Goal: Find specific page/section: Find specific page/section

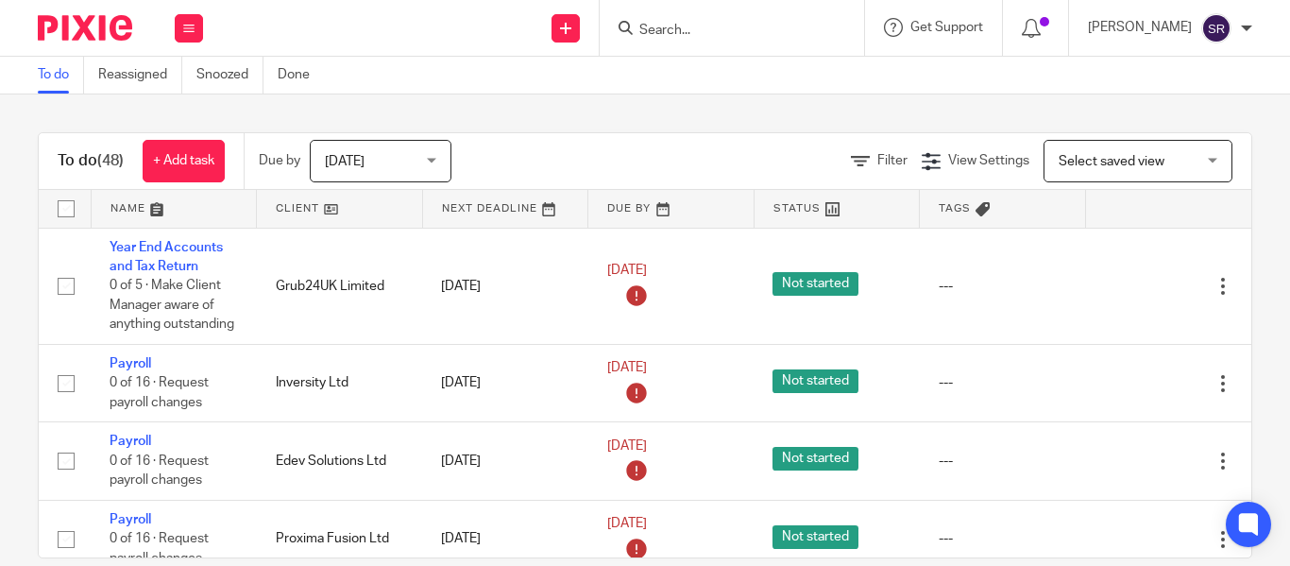
click at [638, 26] on input "Search" at bounding box center [723, 31] width 170 height 17
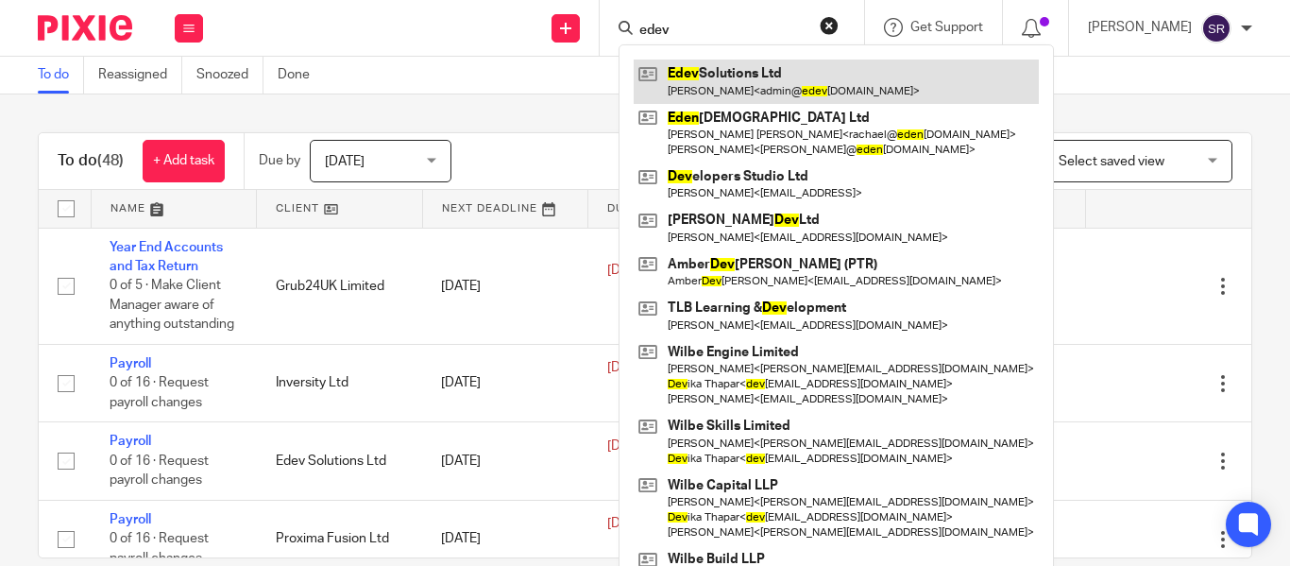
type input "edev"
click at [685, 82] on link at bounding box center [836, 81] width 405 height 43
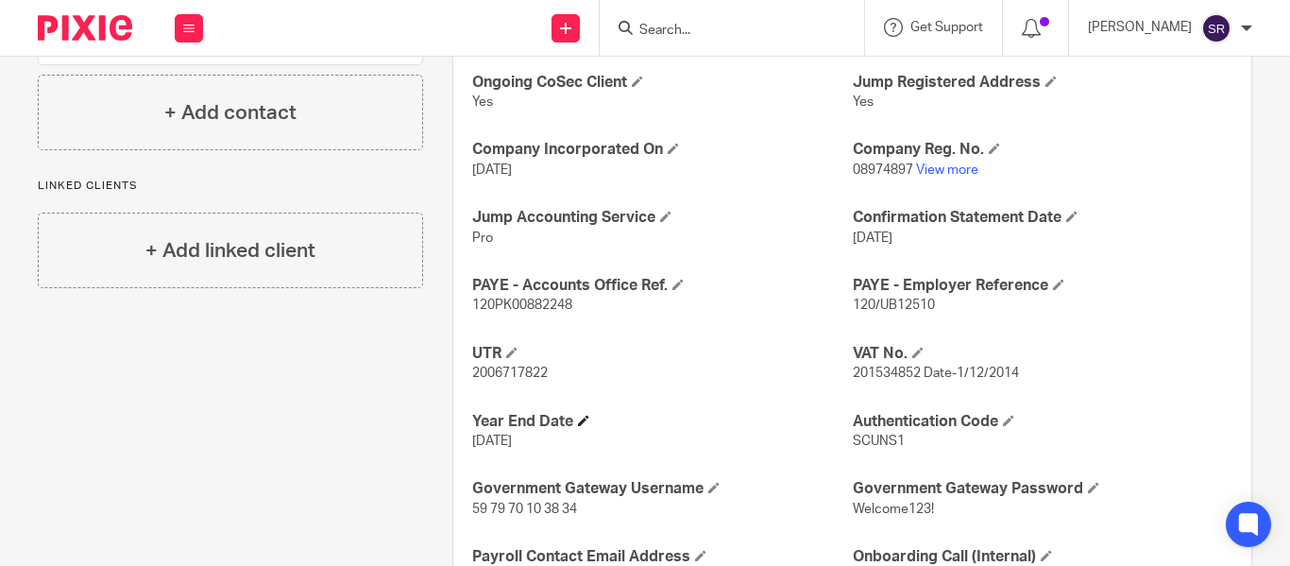
scroll to position [640, 0]
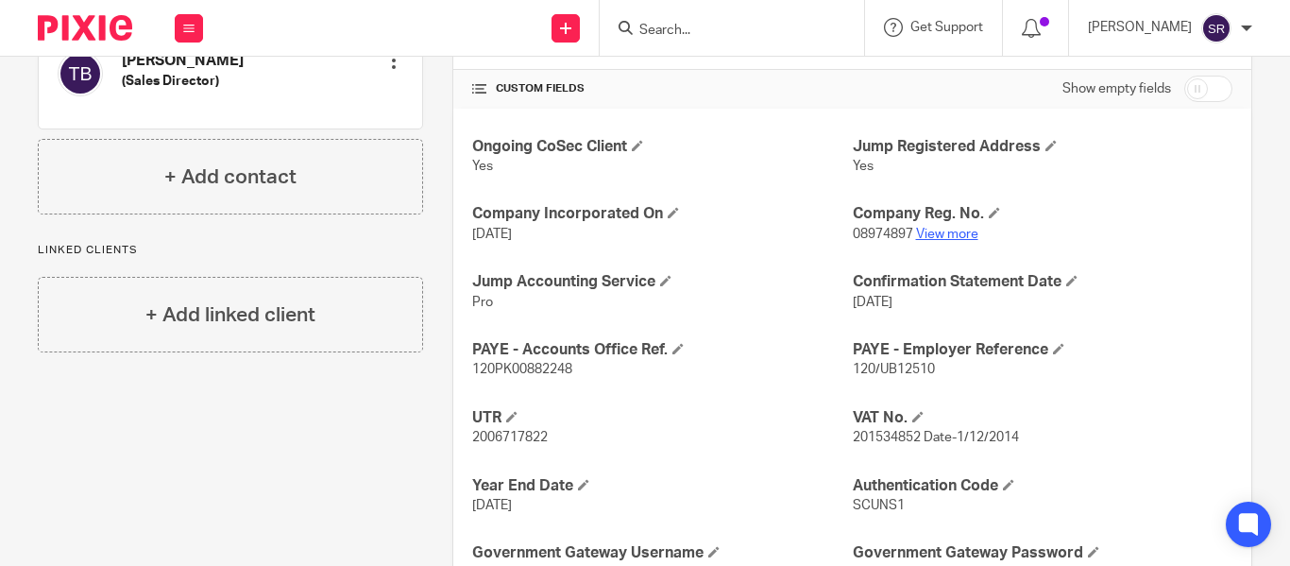
click at [940, 235] on link "View more" at bounding box center [947, 234] width 62 height 13
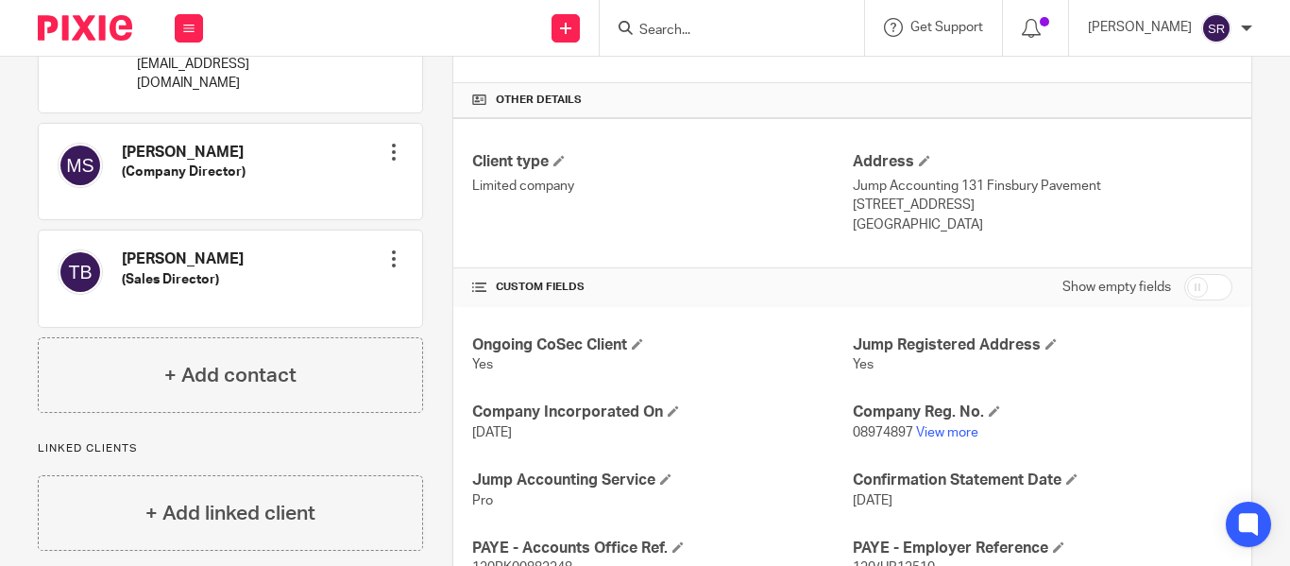
scroll to position [0, 0]
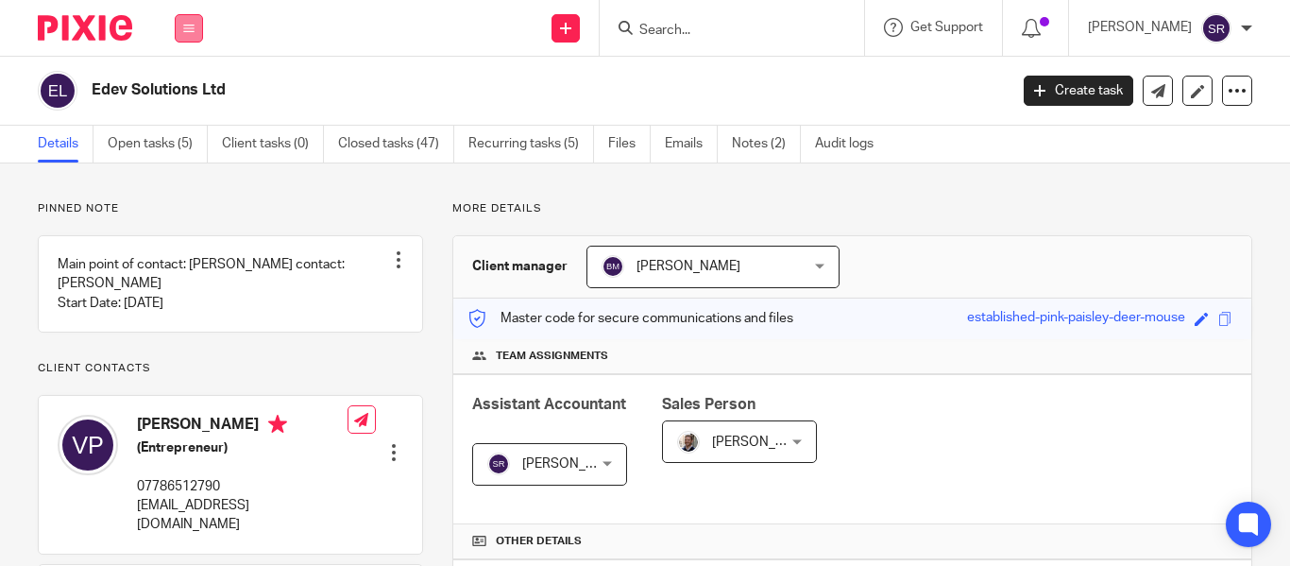
click at [179, 30] on button at bounding box center [189, 28] width 28 height 28
click at [196, 147] on link "Clients" at bounding box center [184, 143] width 43 height 13
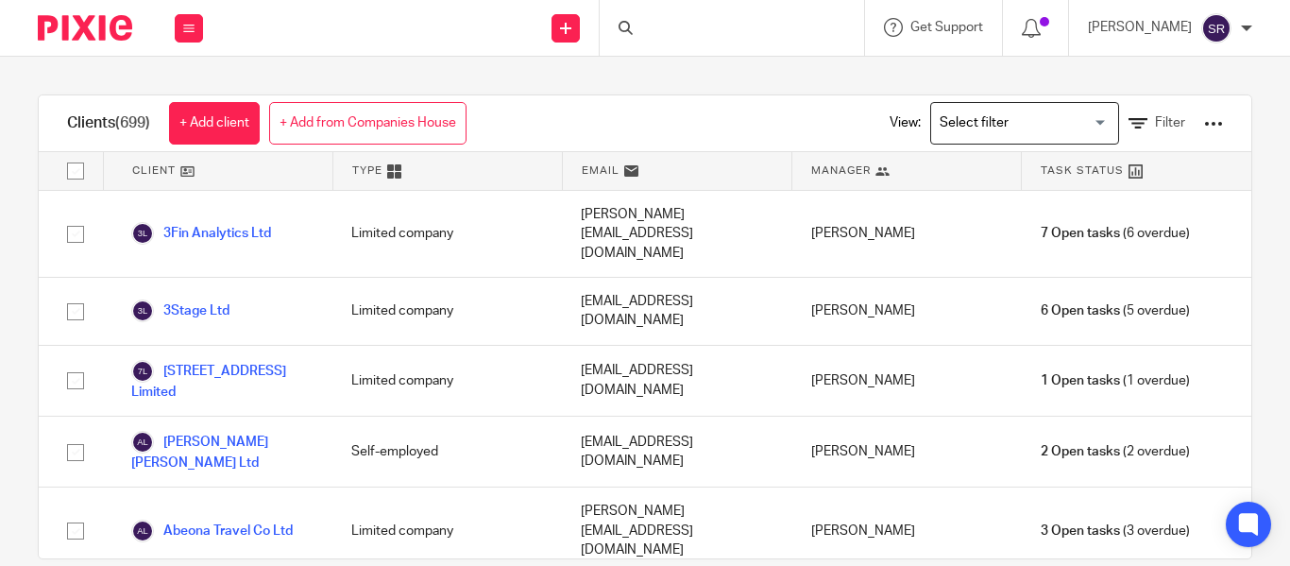
click at [931, 141] on div "Loading..." at bounding box center [1025, 123] width 189 height 43
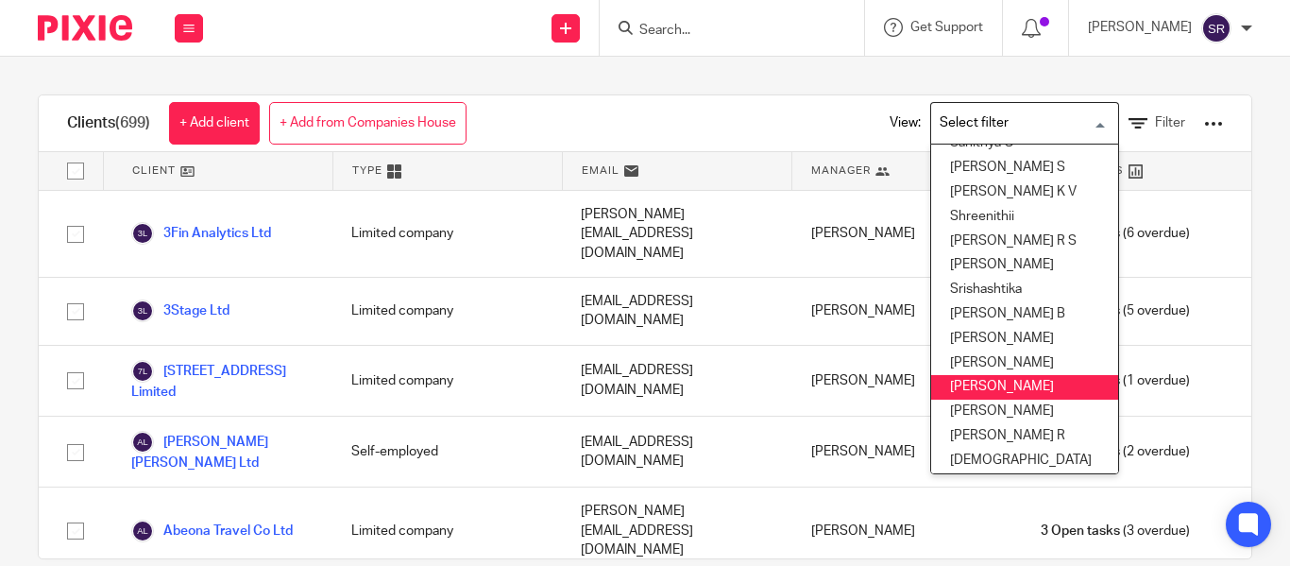
scroll to position [938, 0]
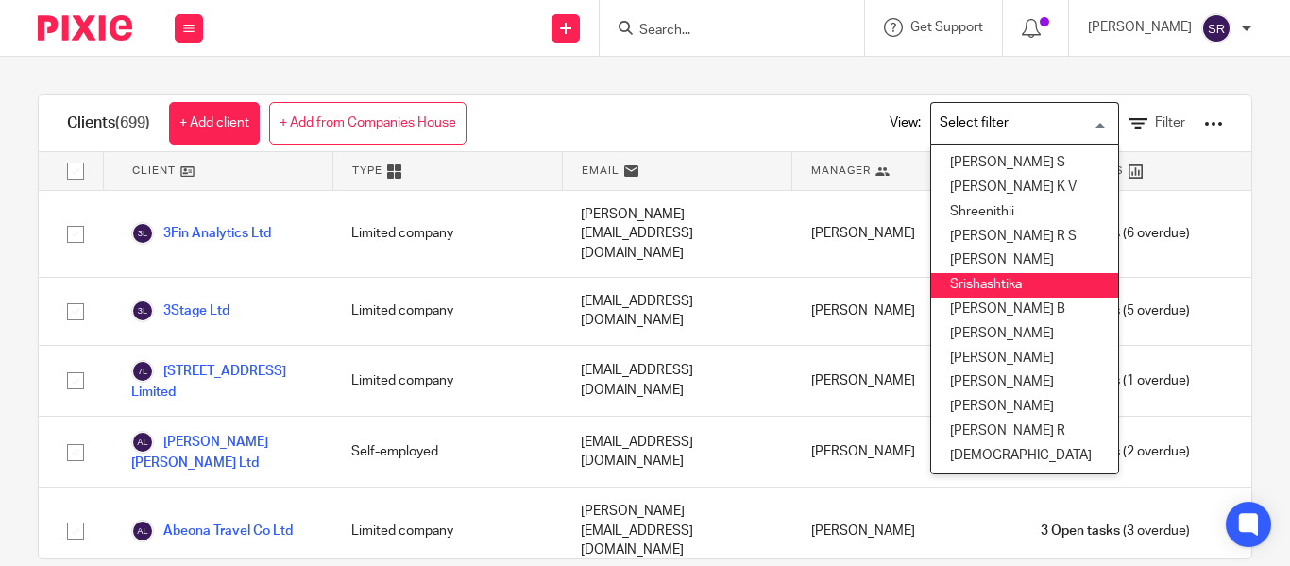
click at [968, 273] on li "Srishashtika" at bounding box center [1024, 285] width 187 height 25
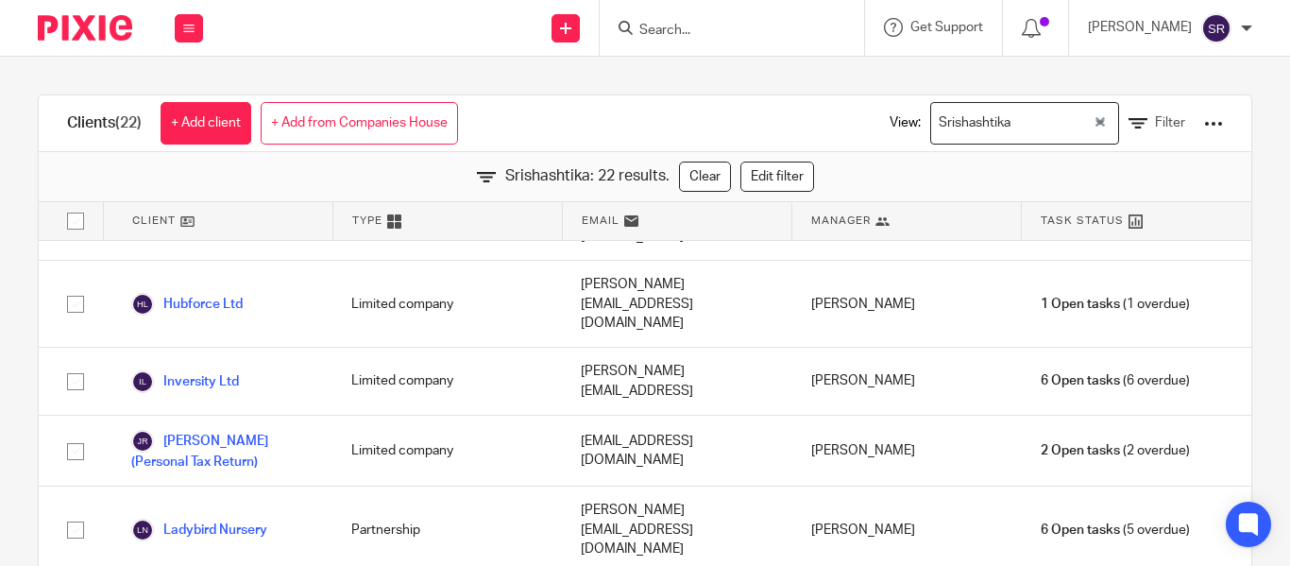
scroll to position [871, 0]
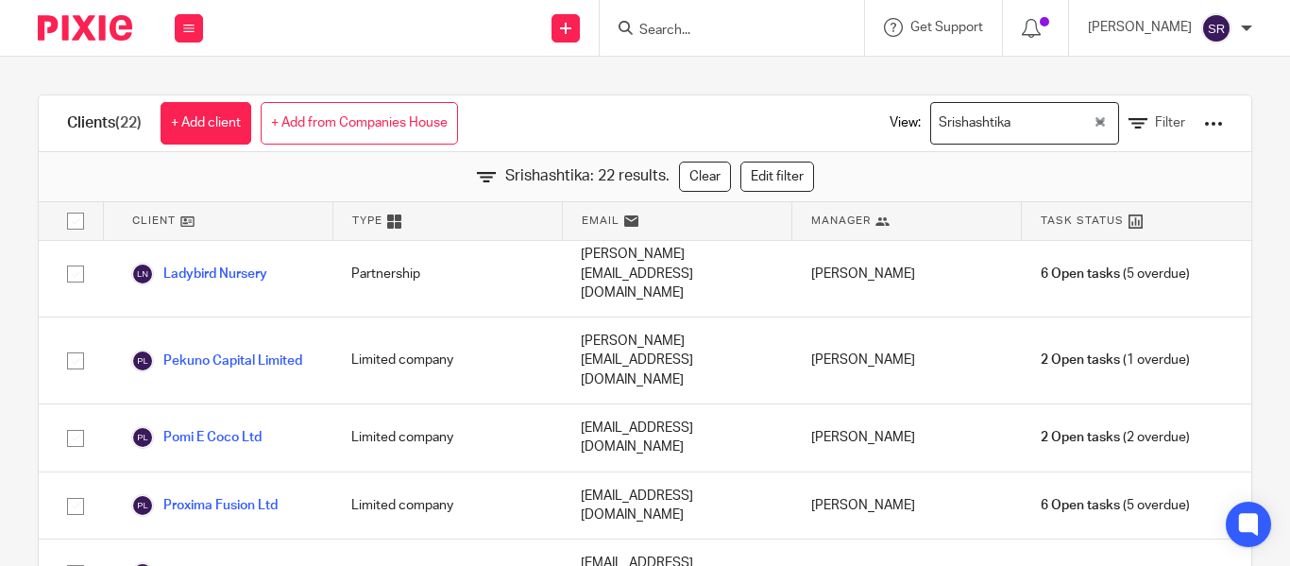
click at [967, 134] on div "Srishashtika" at bounding box center [1012, 121] width 162 height 37
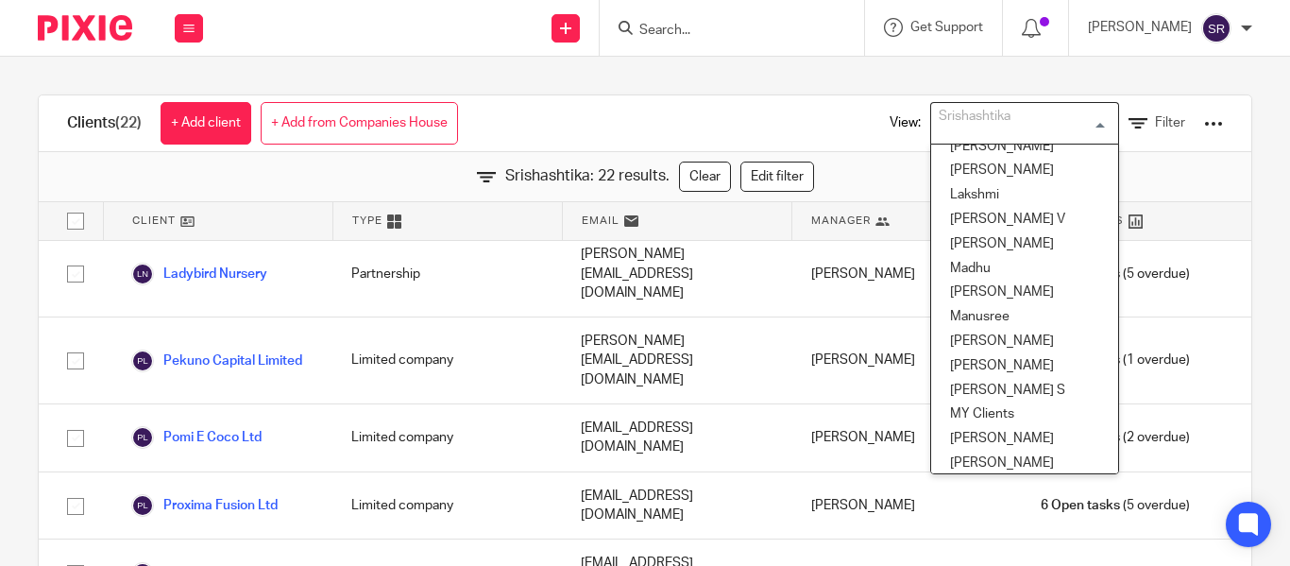
scroll to position [441, 0]
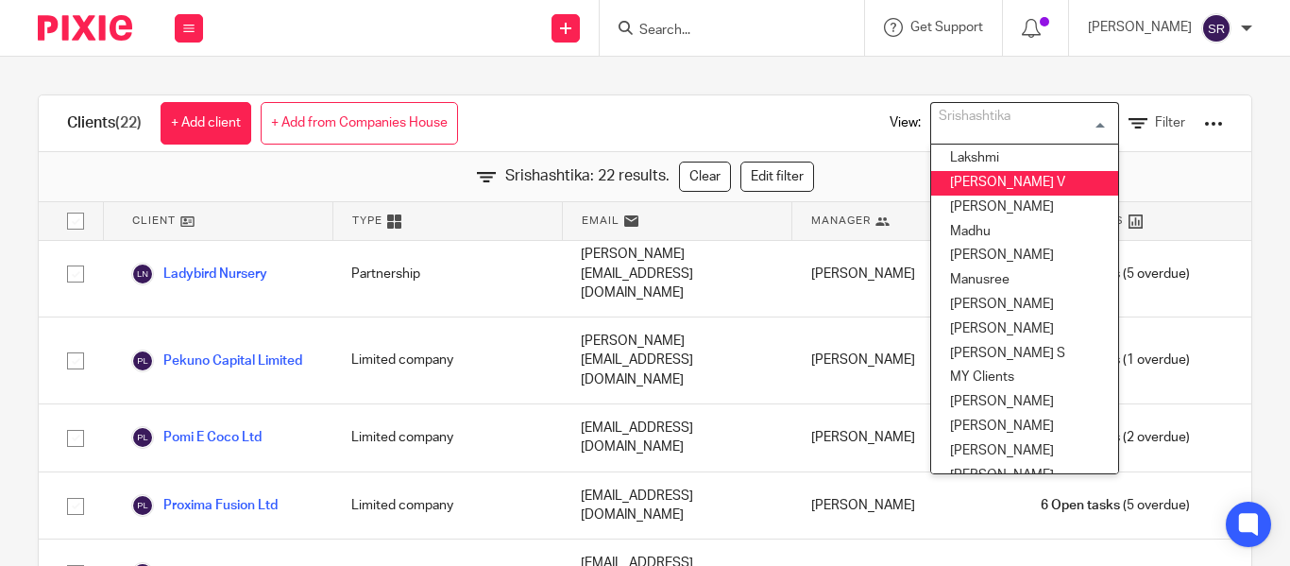
click at [965, 186] on li "[PERSON_NAME] V" at bounding box center [1024, 183] width 187 height 25
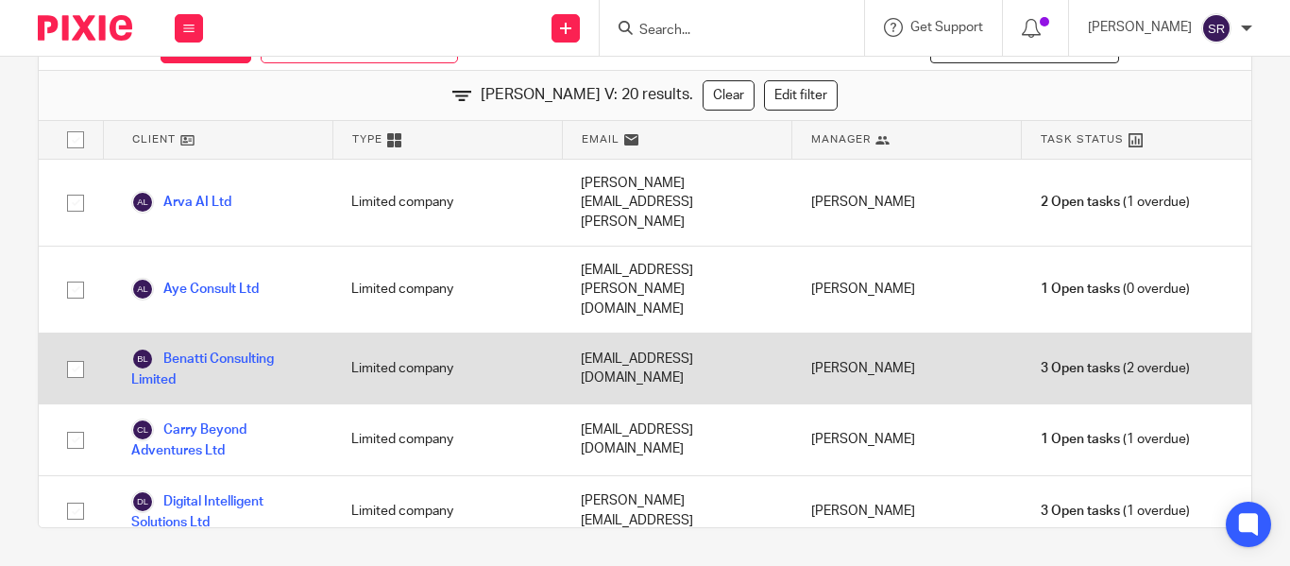
scroll to position [0, 0]
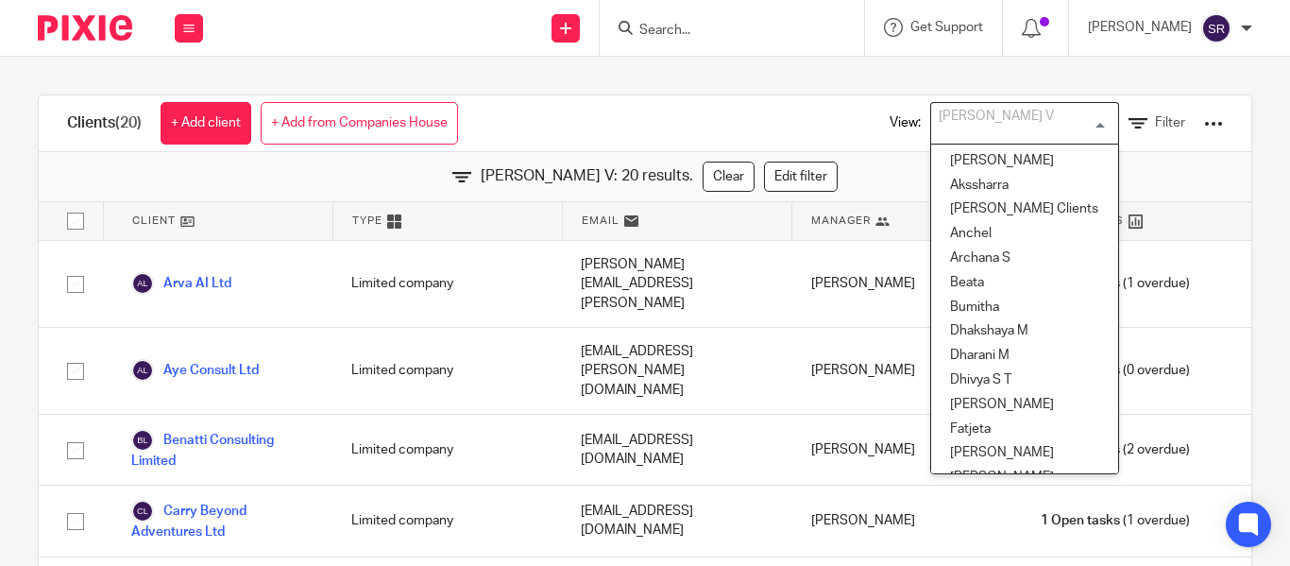
click at [971, 136] on div "[PERSON_NAME] V" at bounding box center [1020, 121] width 179 height 37
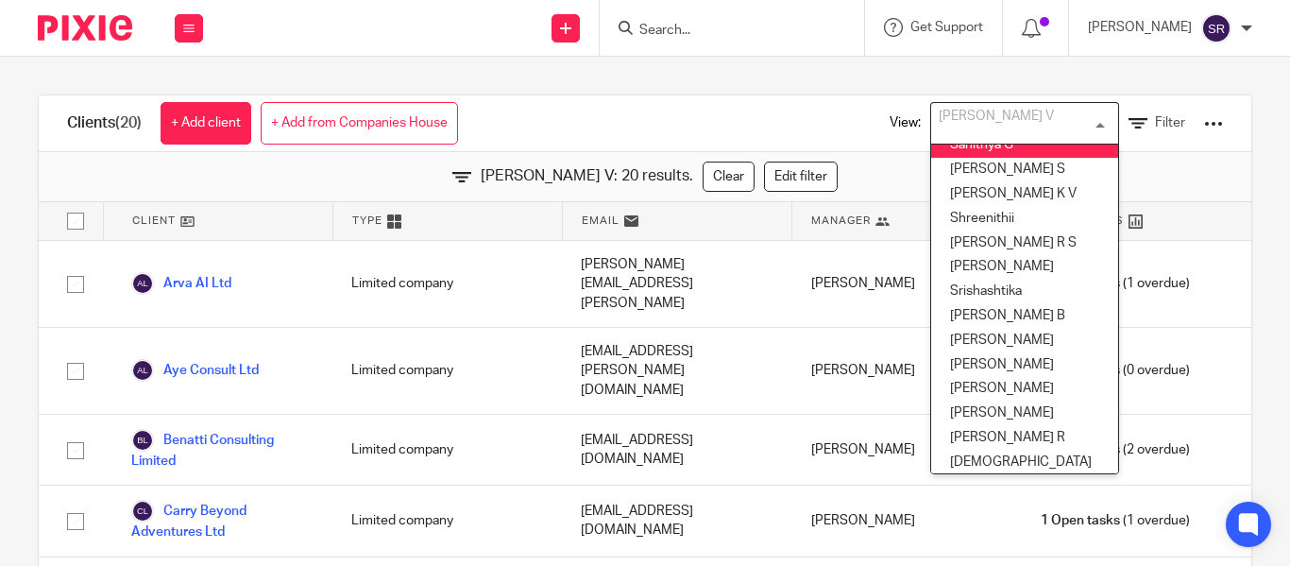
scroll to position [938, 0]
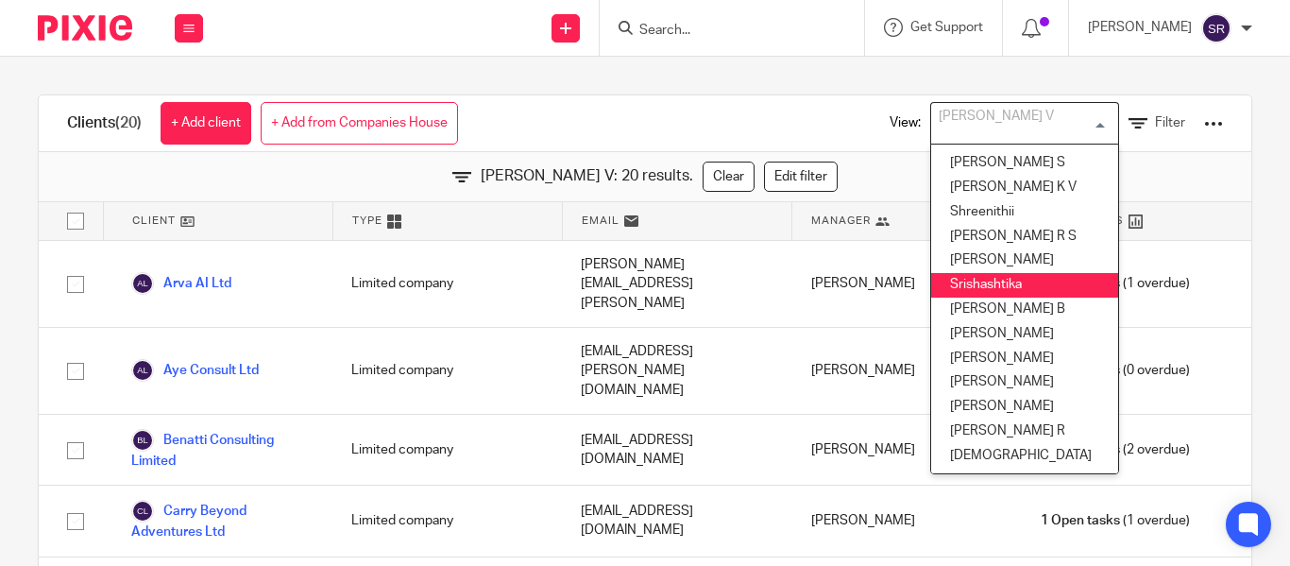
click at [965, 273] on li "Srishashtika" at bounding box center [1024, 285] width 187 height 25
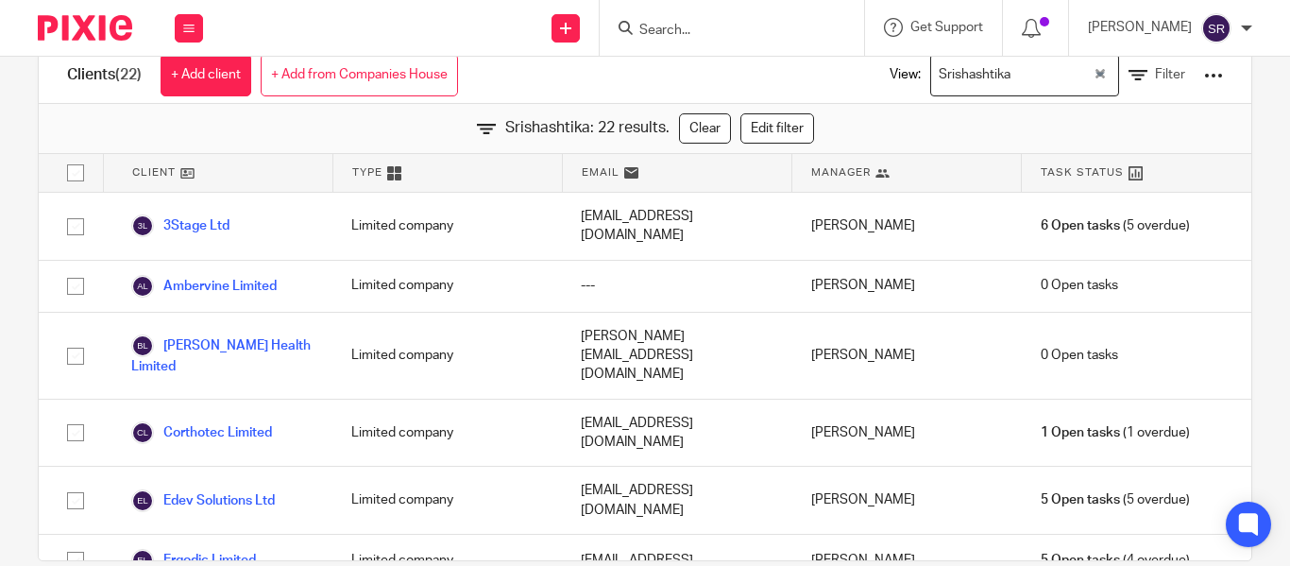
scroll to position [0, 0]
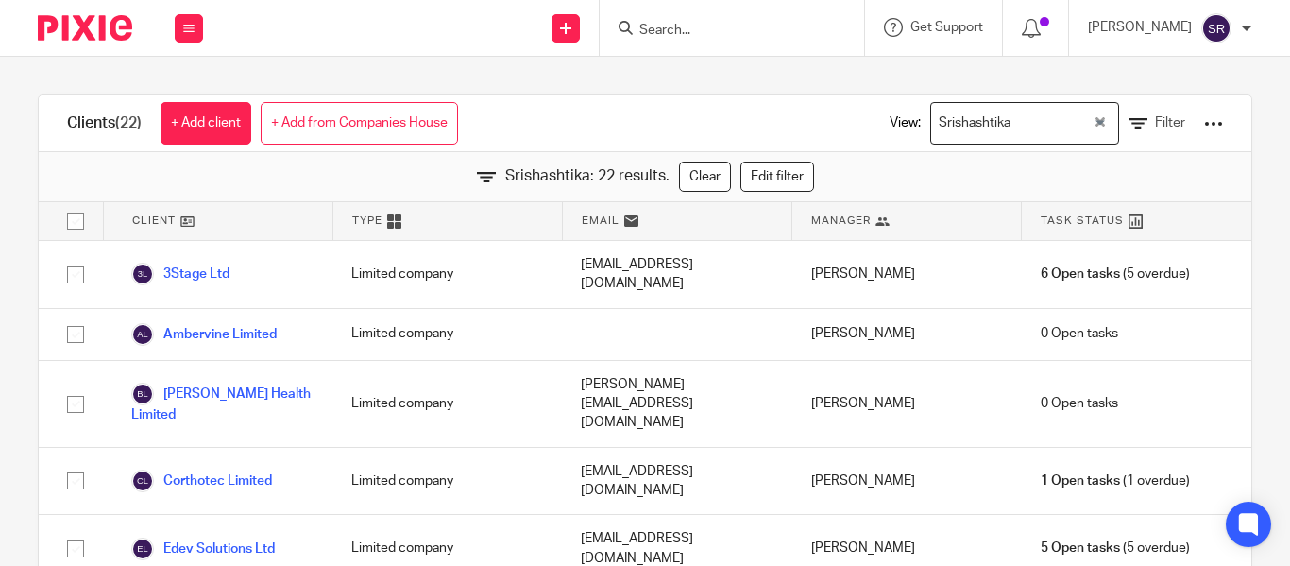
click at [1017, 131] on input "Search for option" at bounding box center [1054, 123] width 74 height 33
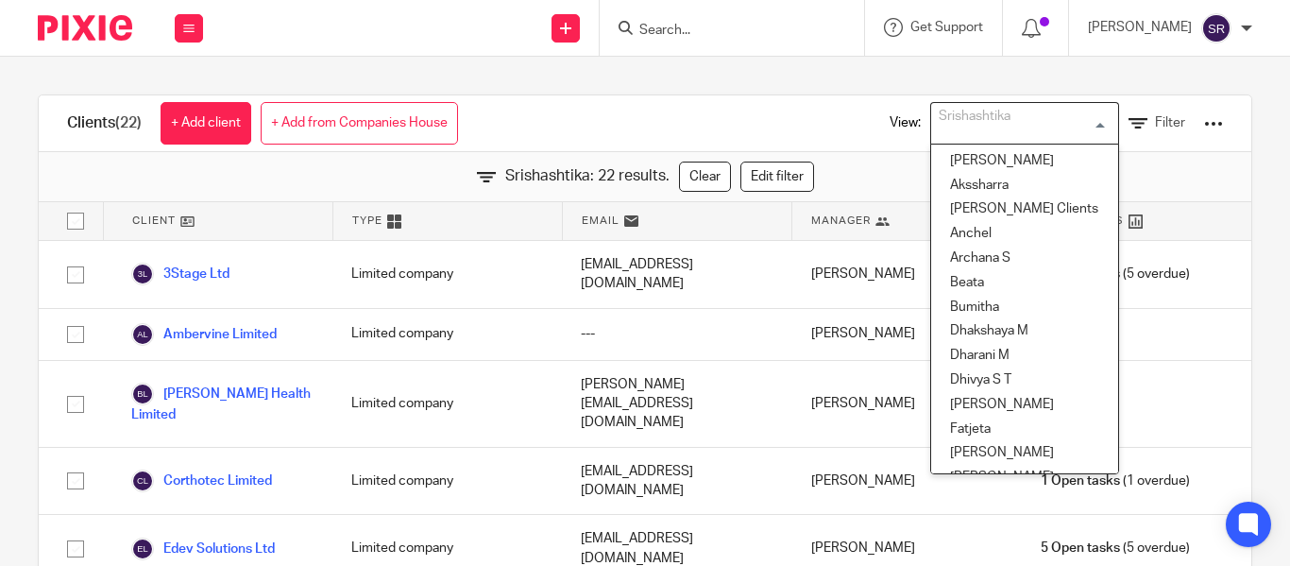
scroll to position [736, 0]
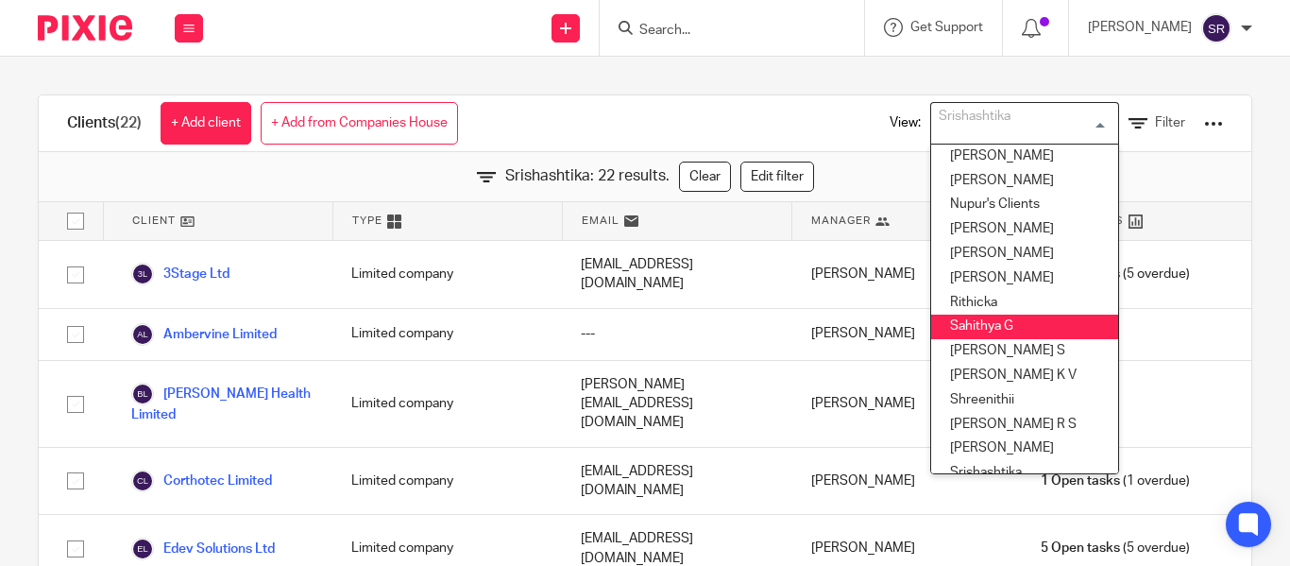
click at [974, 324] on li "Sahithya G" at bounding box center [1024, 327] width 187 height 25
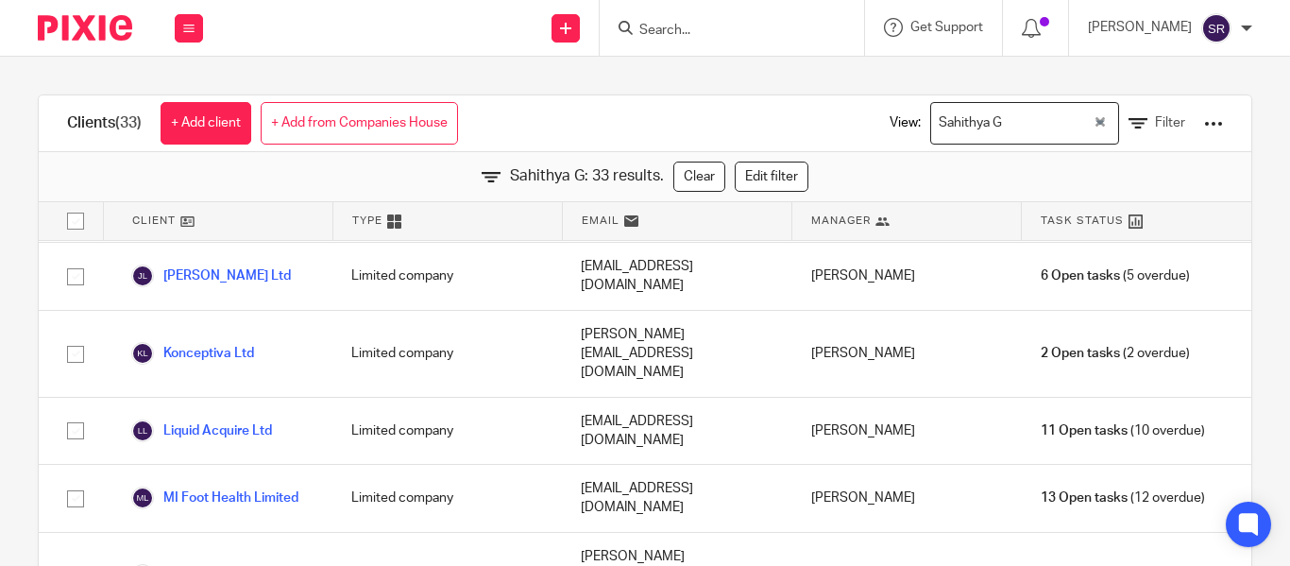
scroll to position [0, 0]
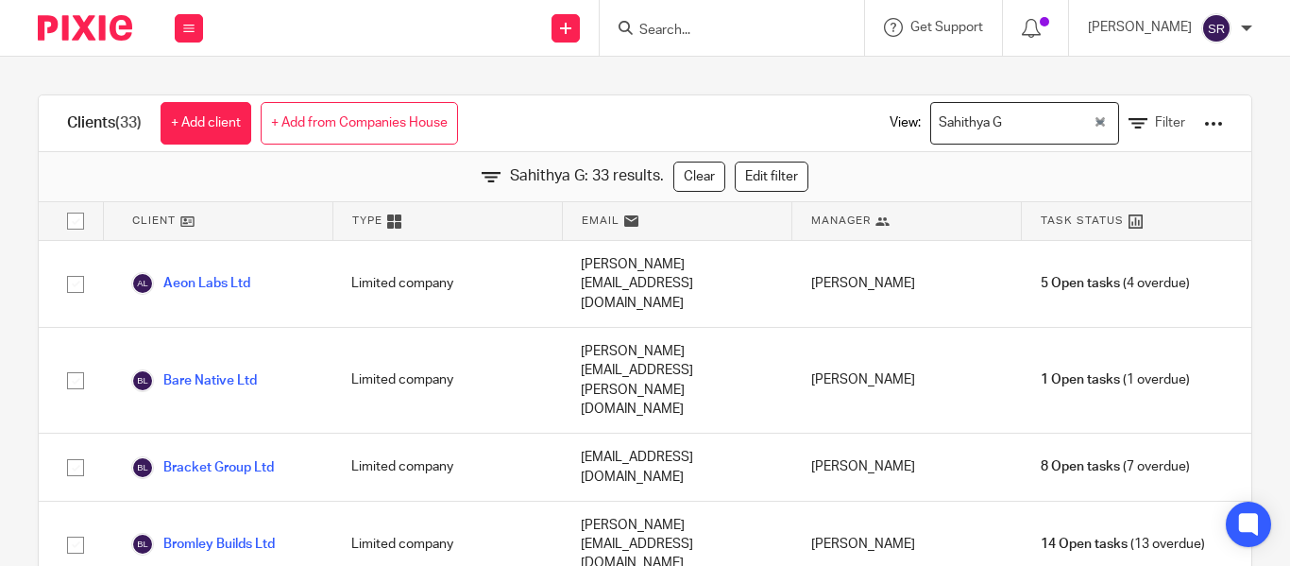
click at [932, 127] on div "Sahithya G" at bounding box center [1012, 121] width 162 height 37
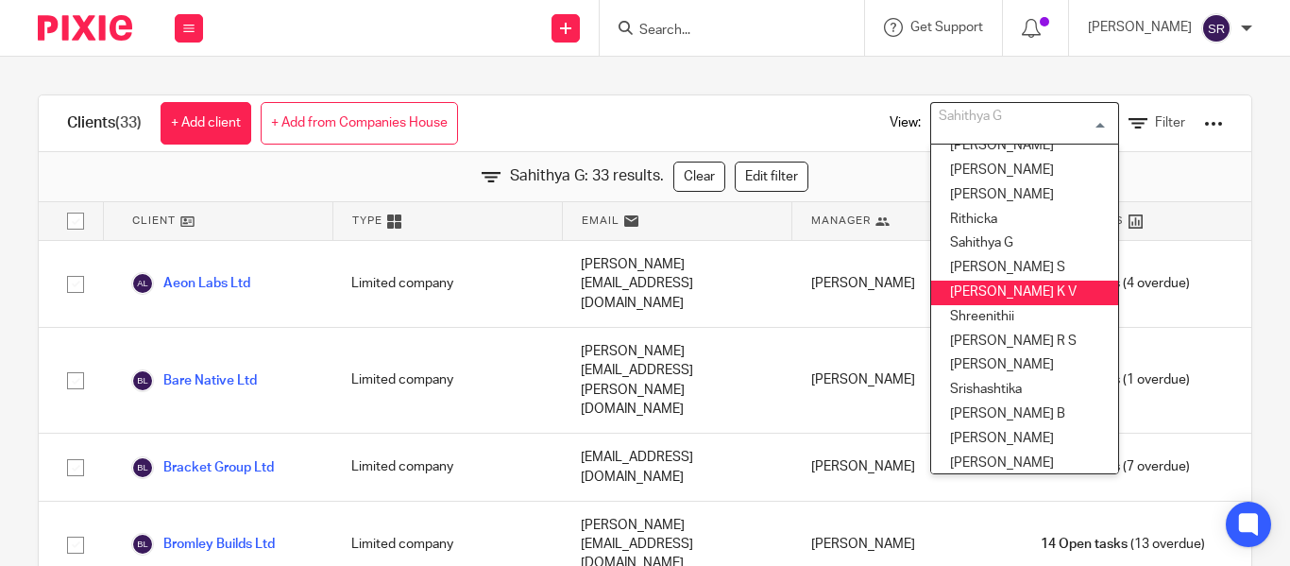
scroll to position [938, 0]
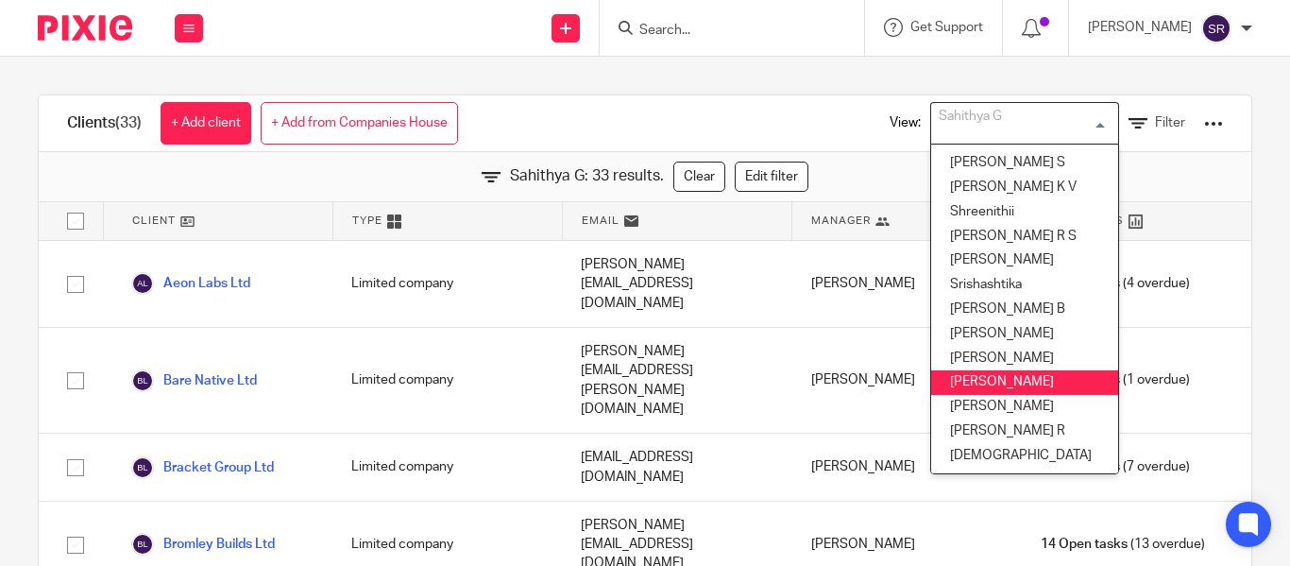
click at [984, 370] on li "[PERSON_NAME]" at bounding box center [1024, 382] width 187 height 25
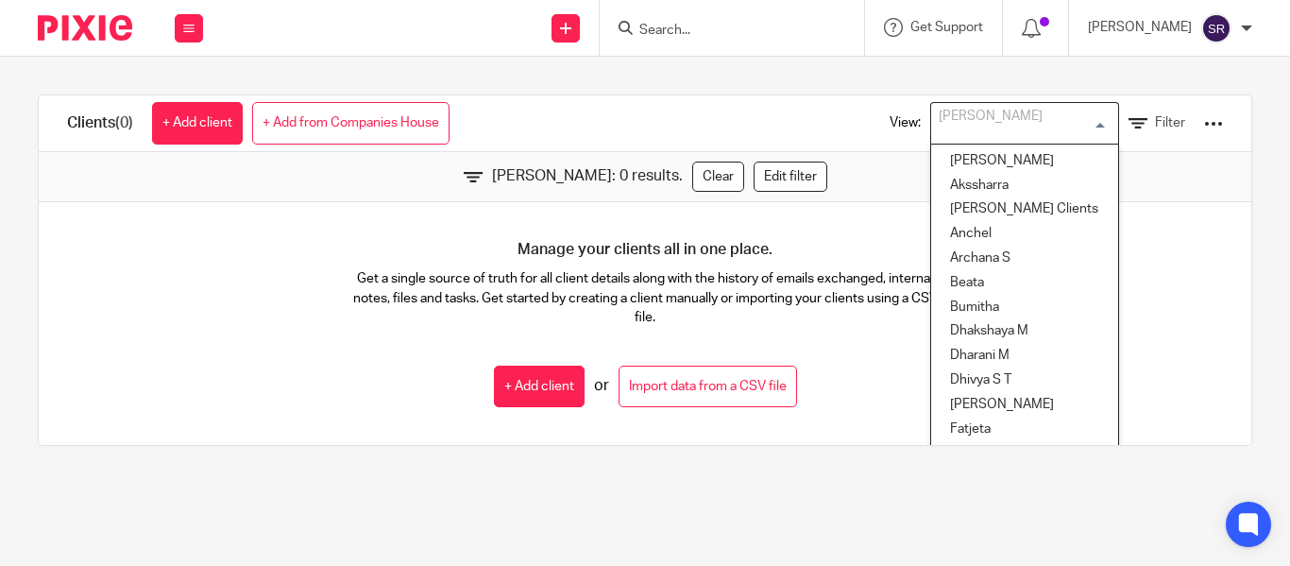
click at [987, 125] on div "[PERSON_NAME]" at bounding box center [1020, 121] width 179 height 37
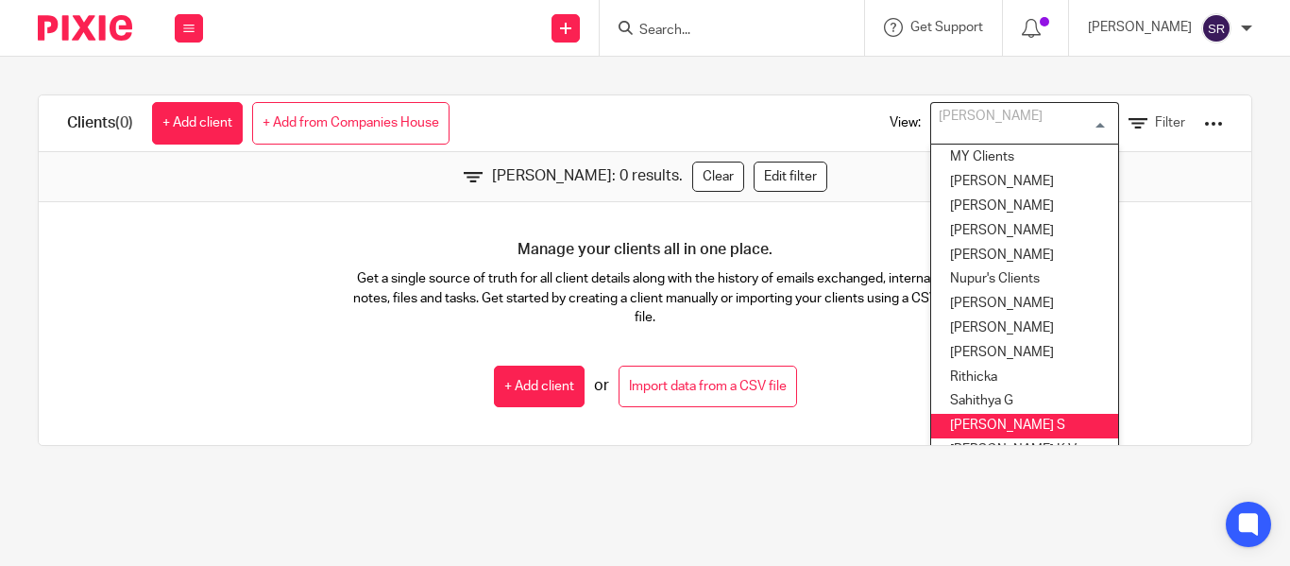
click at [978, 417] on li "[PERSON_NAME] S" at bounding box center [1024, 426] width 187 height 25
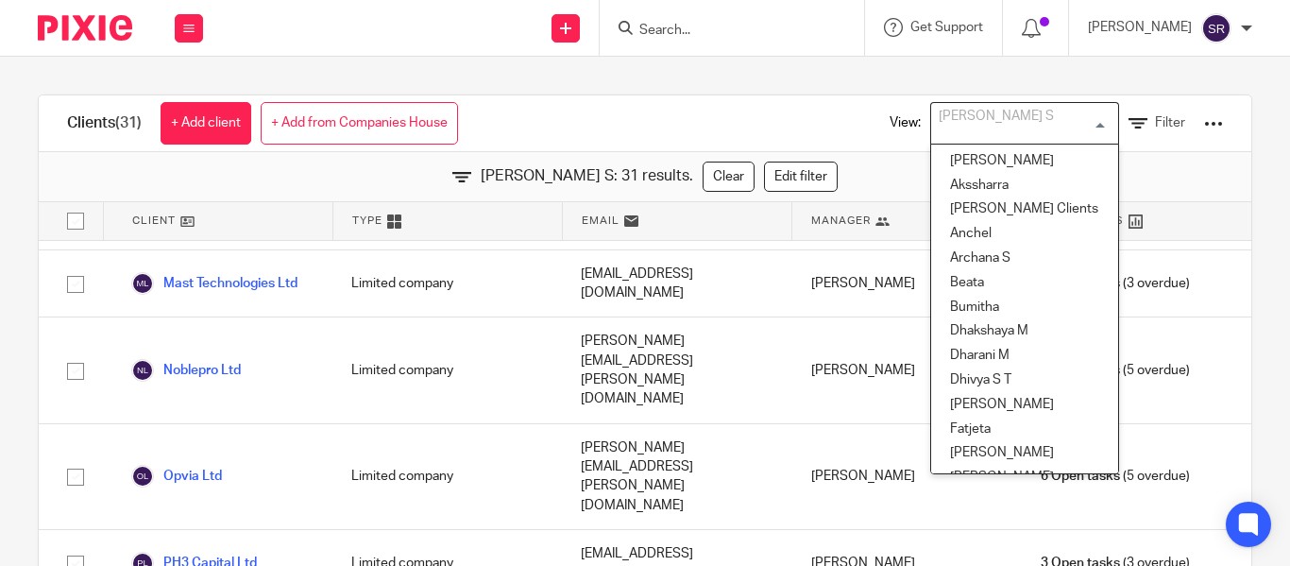
click at [931, 129] on div "[PERSON_NAME] S" at bounding box center [1020, 121] width 179 height 37
click at [991, 157] on li "[PERSON_NAME]" at bounding box center [1024, 161] width 187 height 25
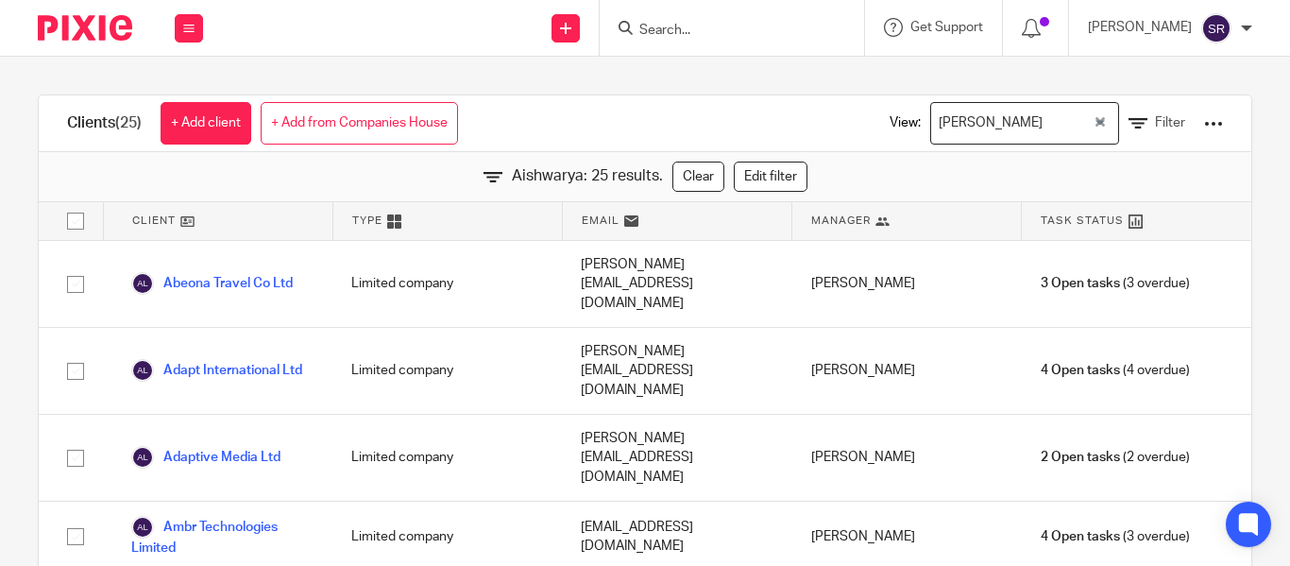
click at [961, 140] on div "Aishwarya Loading..." at bounding box center [1025, 123] width 189 height 43
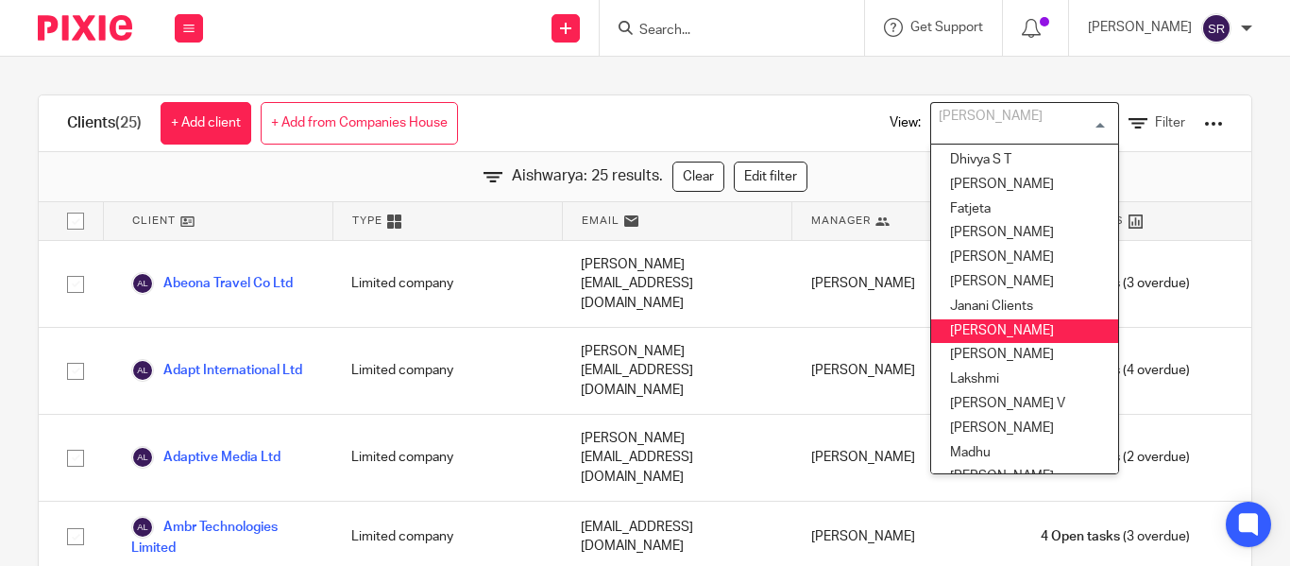
click at [960, 328] on li "[PERSON_NAME]" at bounding box center [1024, 331] width 187 height 25
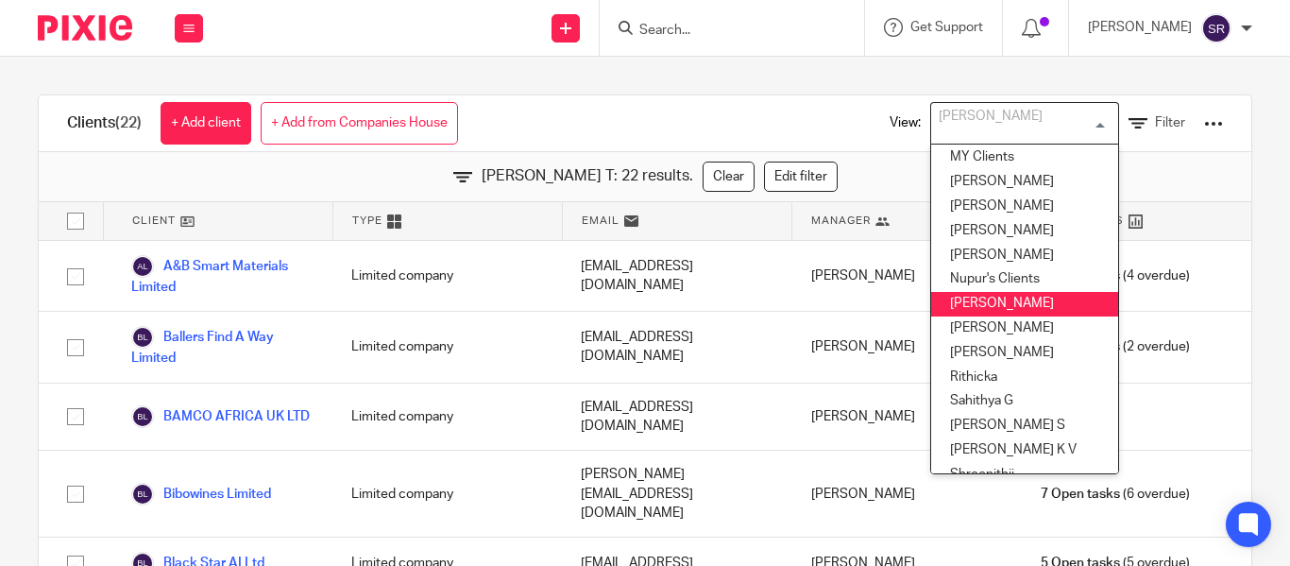
click at [957, 302] on li "[PERSON_NAME]" at bounding box center [1024, 304] width 187 height 25
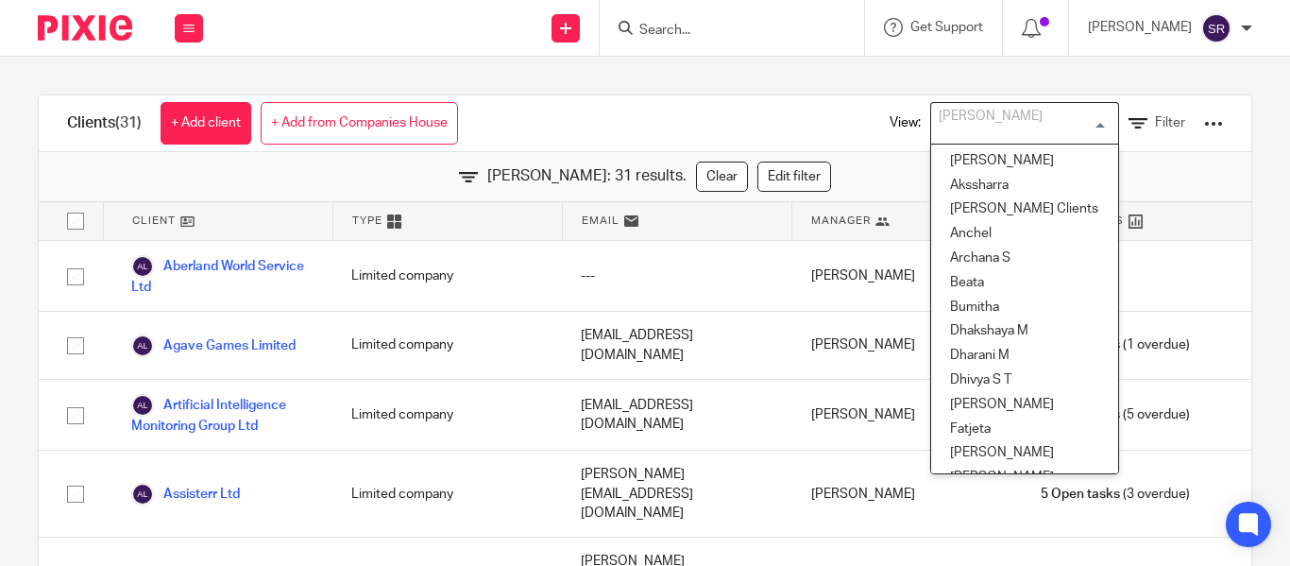
click at [965, 130] on div "[PERSON_NAME]" at bounding box center [1020, 121] width 179 height 37
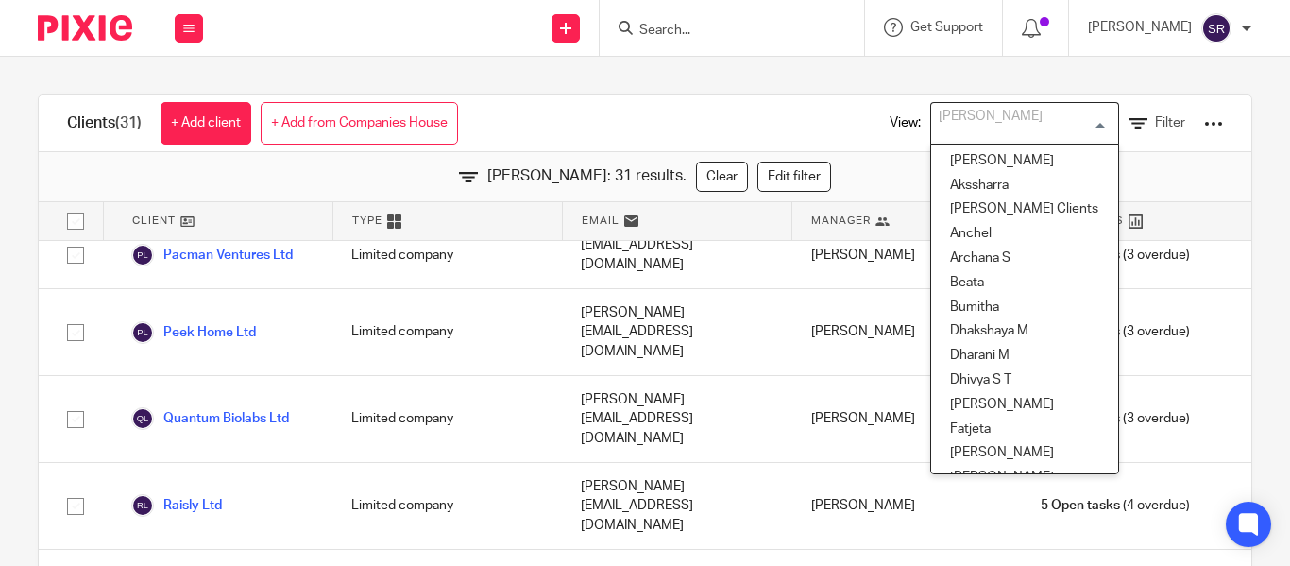
click at [727, 104] on div "Clients (31) + Add client + Add from Companies House View: [PERSON_NAME] Loadin…" at bounding box center [645, 123] width 1213 height 57
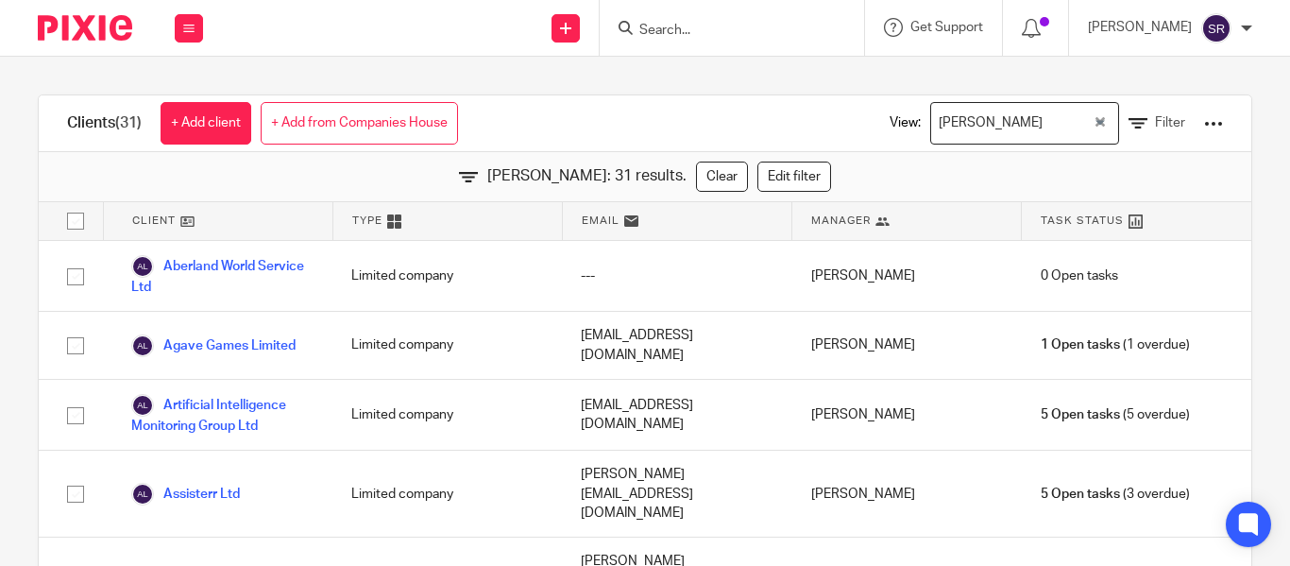
click at [962, 100] on div "View: [PERSON_NAME] Loading... Filter" at bounding box center [1043, 123] width 362 height 56
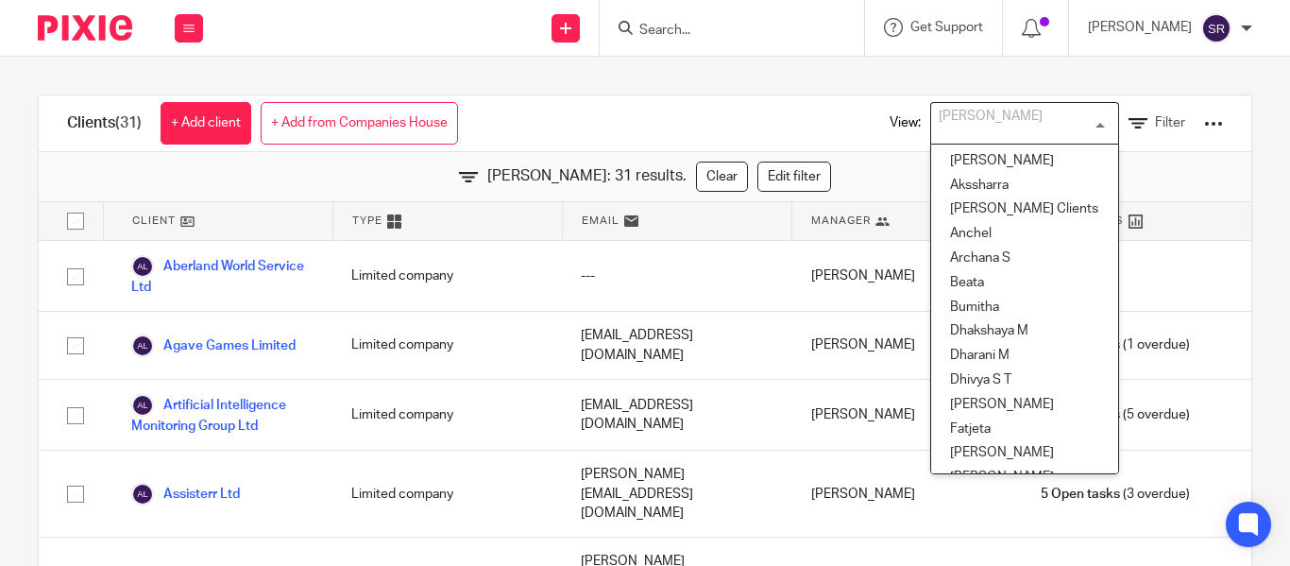
click at [959, 115] on div "[PERSON_NAME]" at bounding box center [1020, 121] width 179 height 37
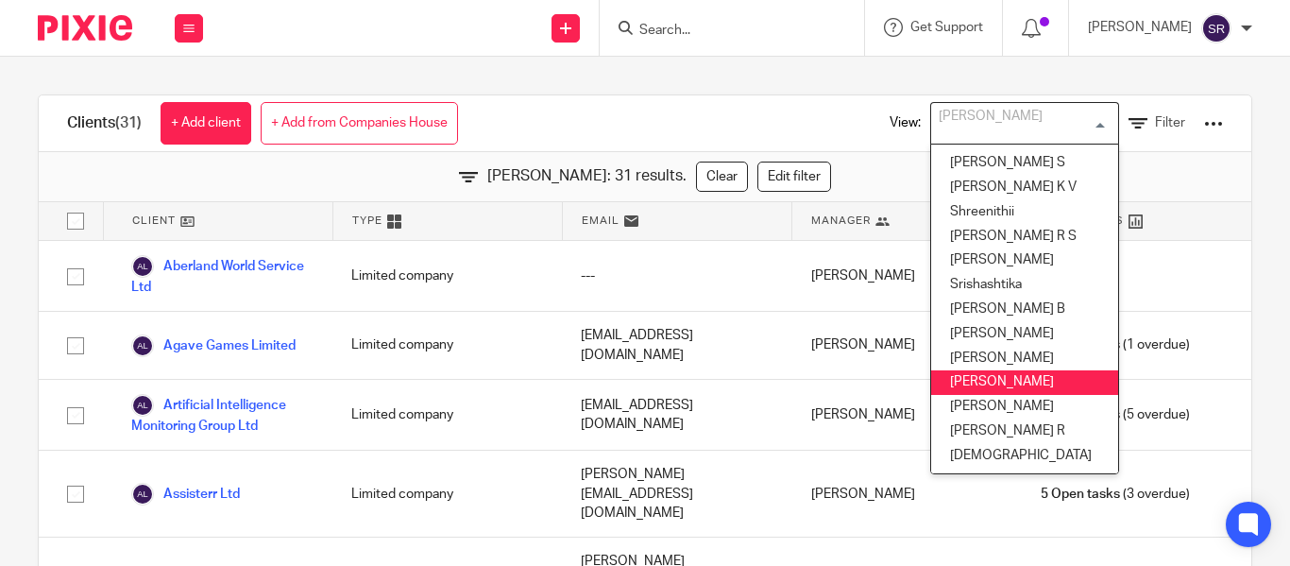
scroll to position [938, 0]
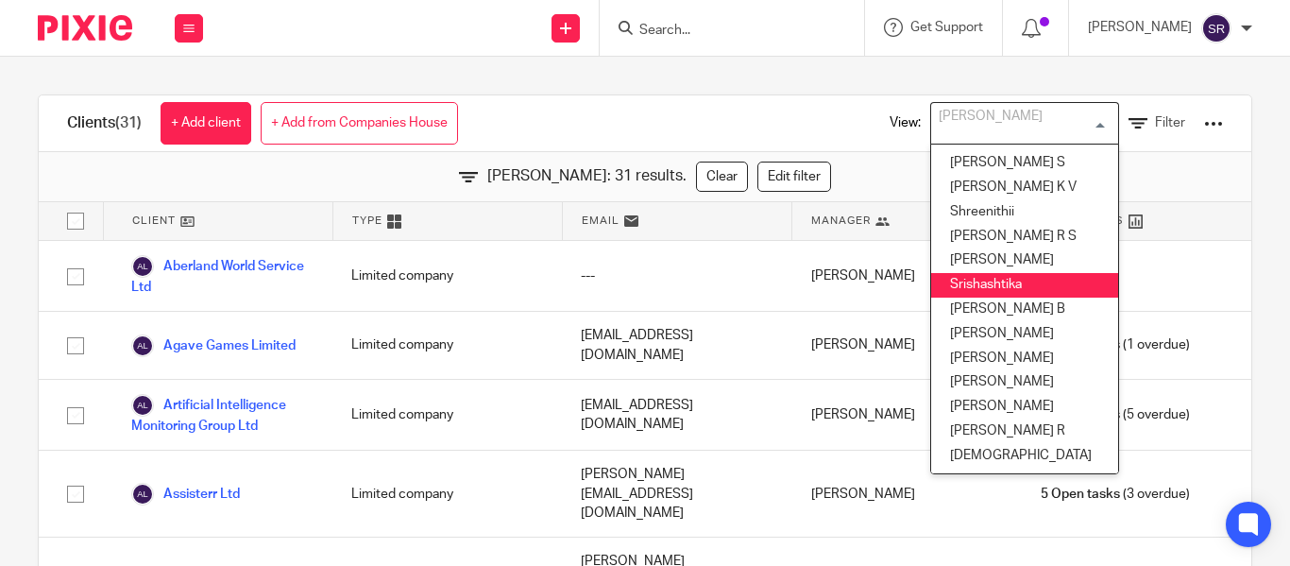
click at [944, 273] on li "Srishashtika" at bounding box center [1024, 285] width 187 height 25
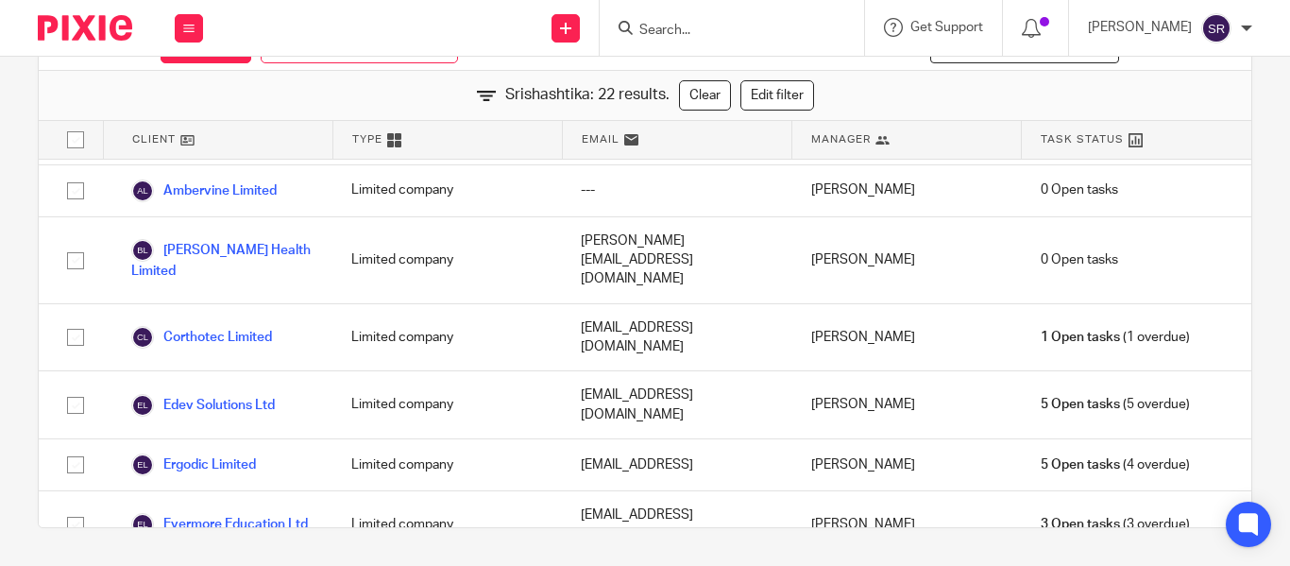
scroll to position [60, 0]
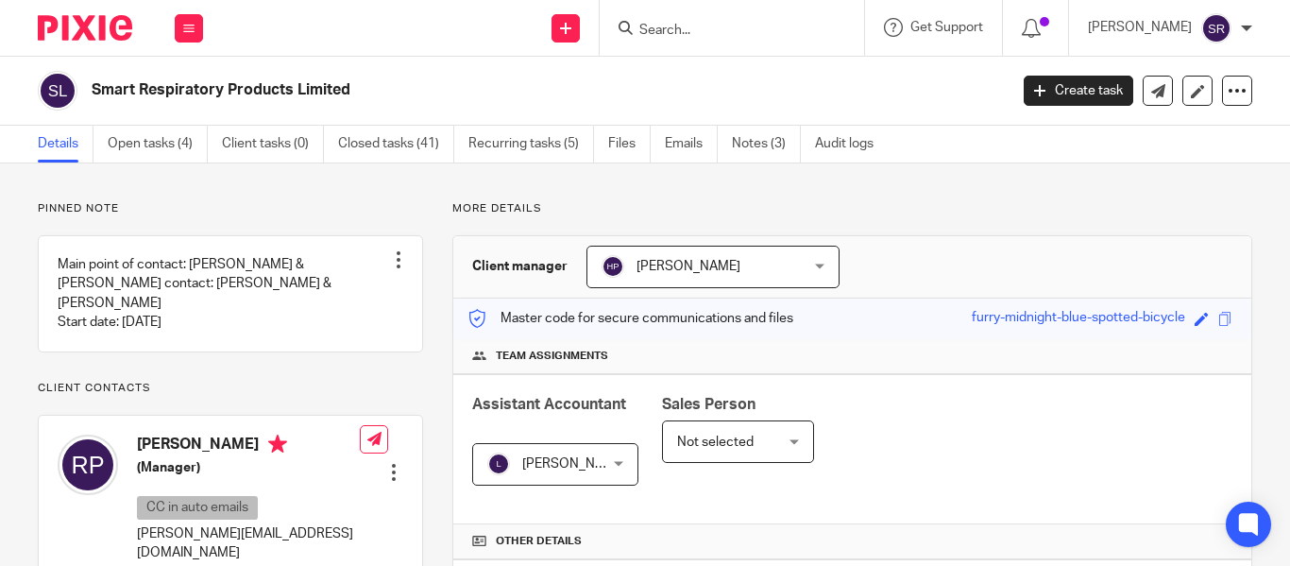
scroll to position [661, 0]
